Goal: Transaction & Acquisition: Subscribe to service/newsletter

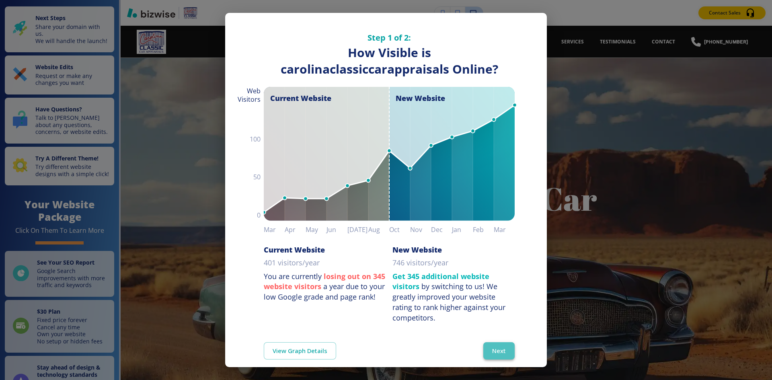
click at [492, 349] on button "Next" at bounding box center [498, 350] width 31 height 17
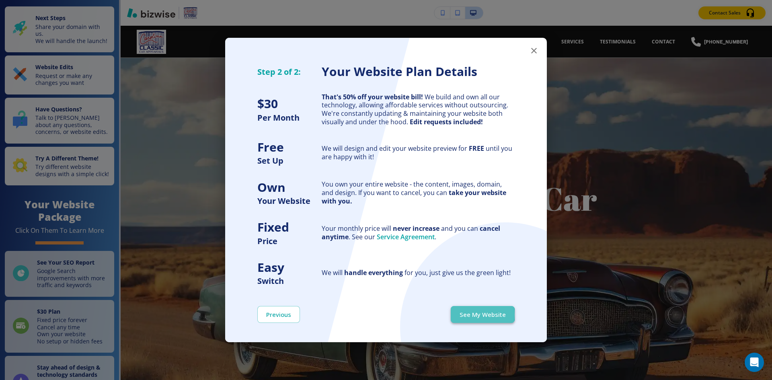
click at [469, 315] on button "See My Website" at bounding box center [483, 314] width 64 height 17
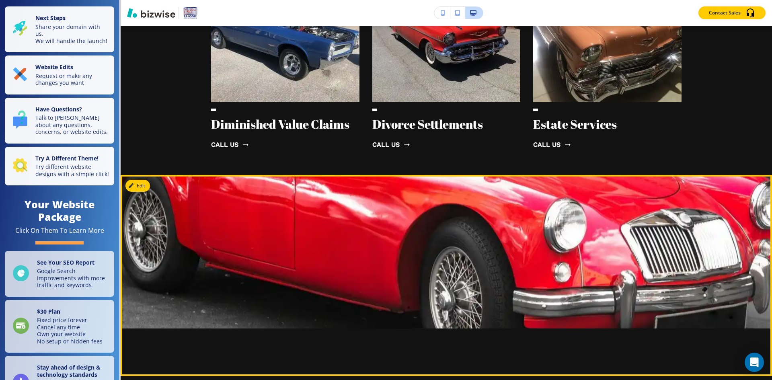
scroll to position [1487, 0]
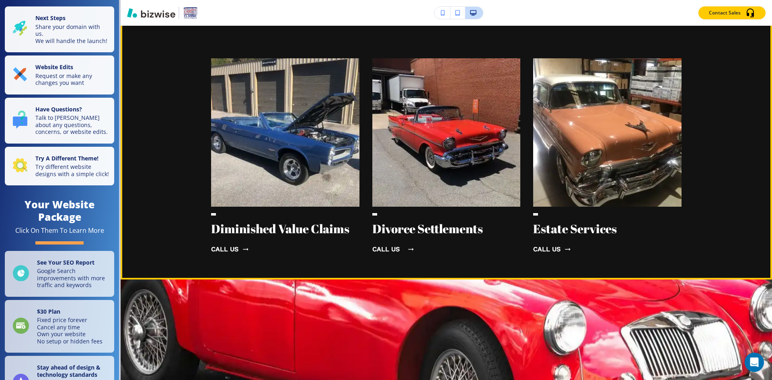
click at [396, 238] on link "call us" at bounding box center [390, 249] width 37 height 22
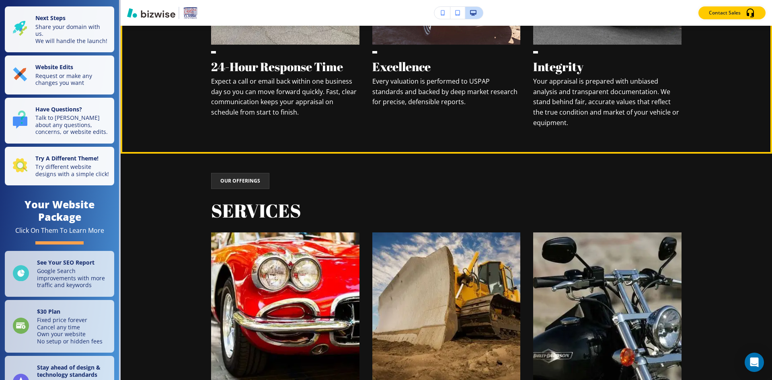
scroll to position [723, 0]
